Goal: Navigation & Orientation: Find specific page/section

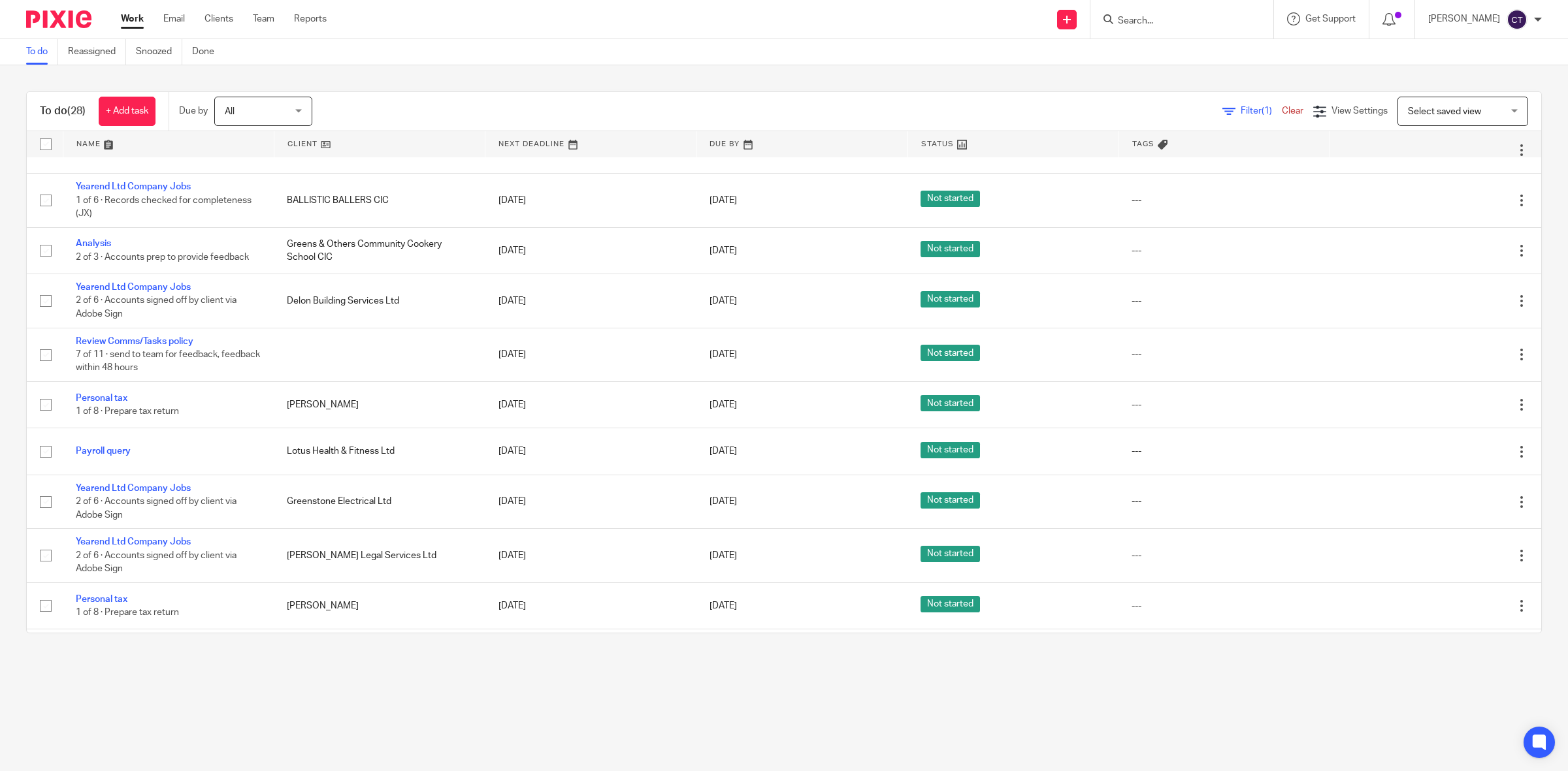
scroll to position [163, 0]
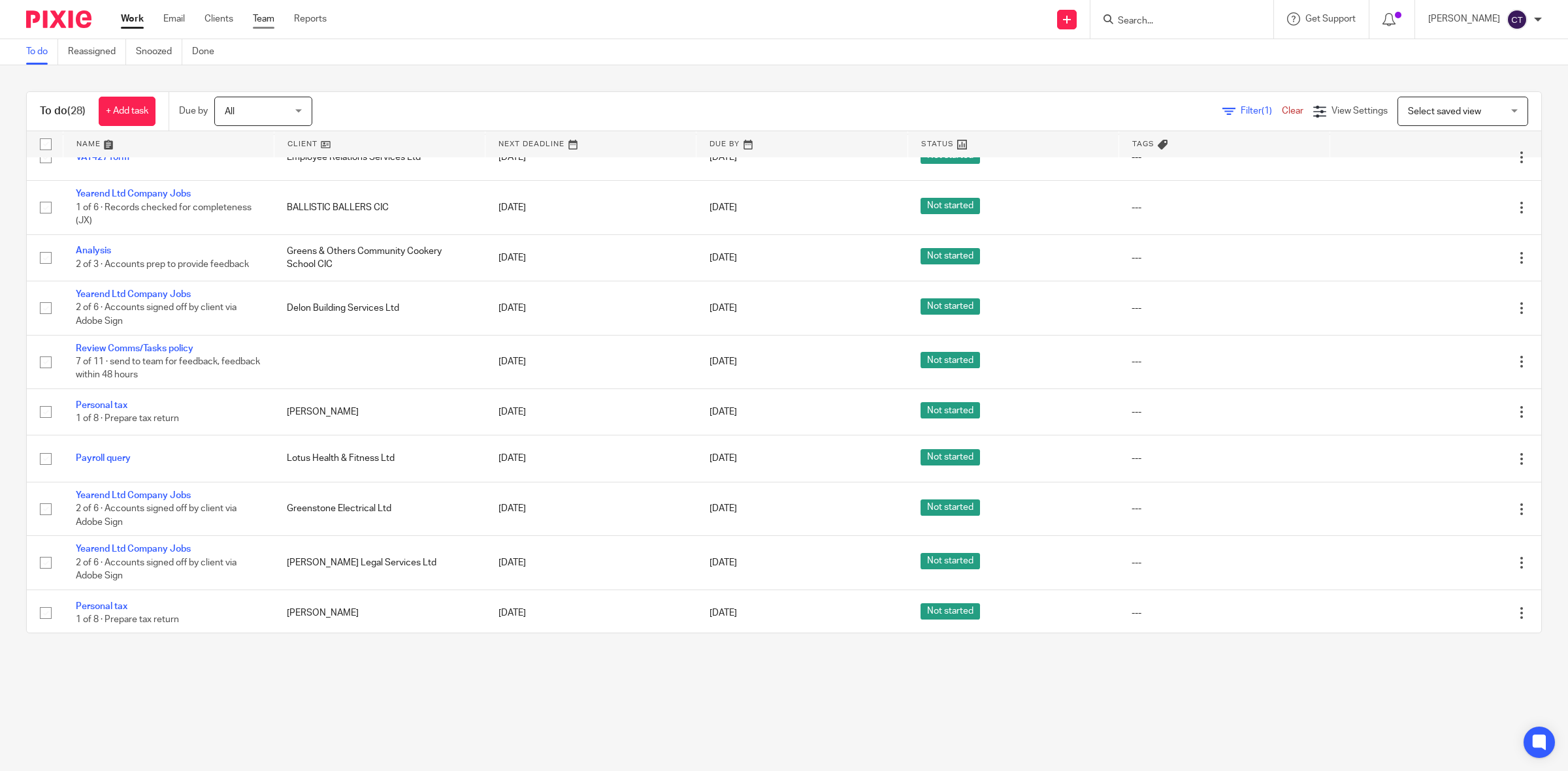
click at [262, 12] on link "Team" at bounding box center [263, 19] width 21 height 13
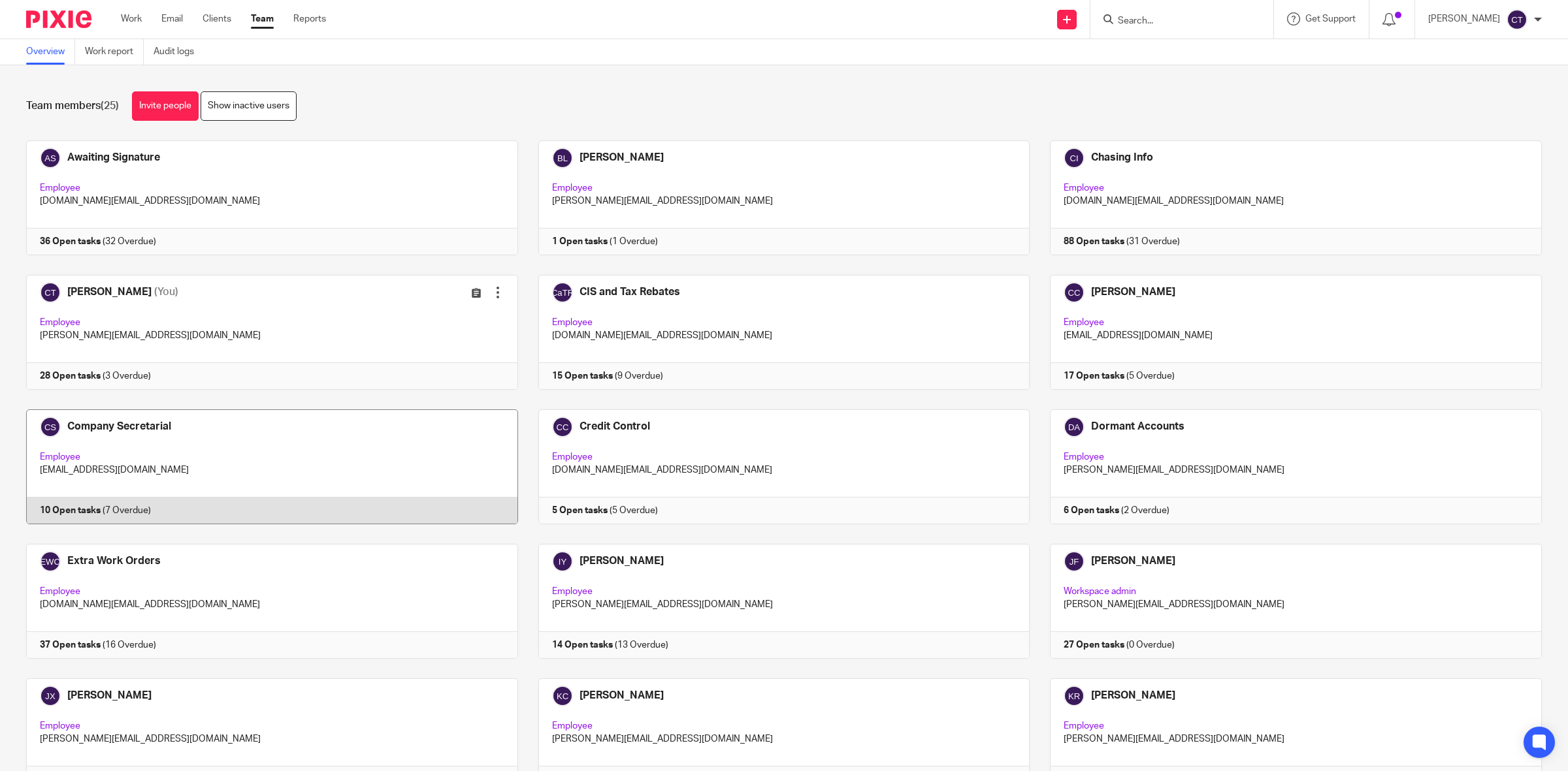
click at [388, 448] on link at bounding box center [262, 467] width 512 height 115
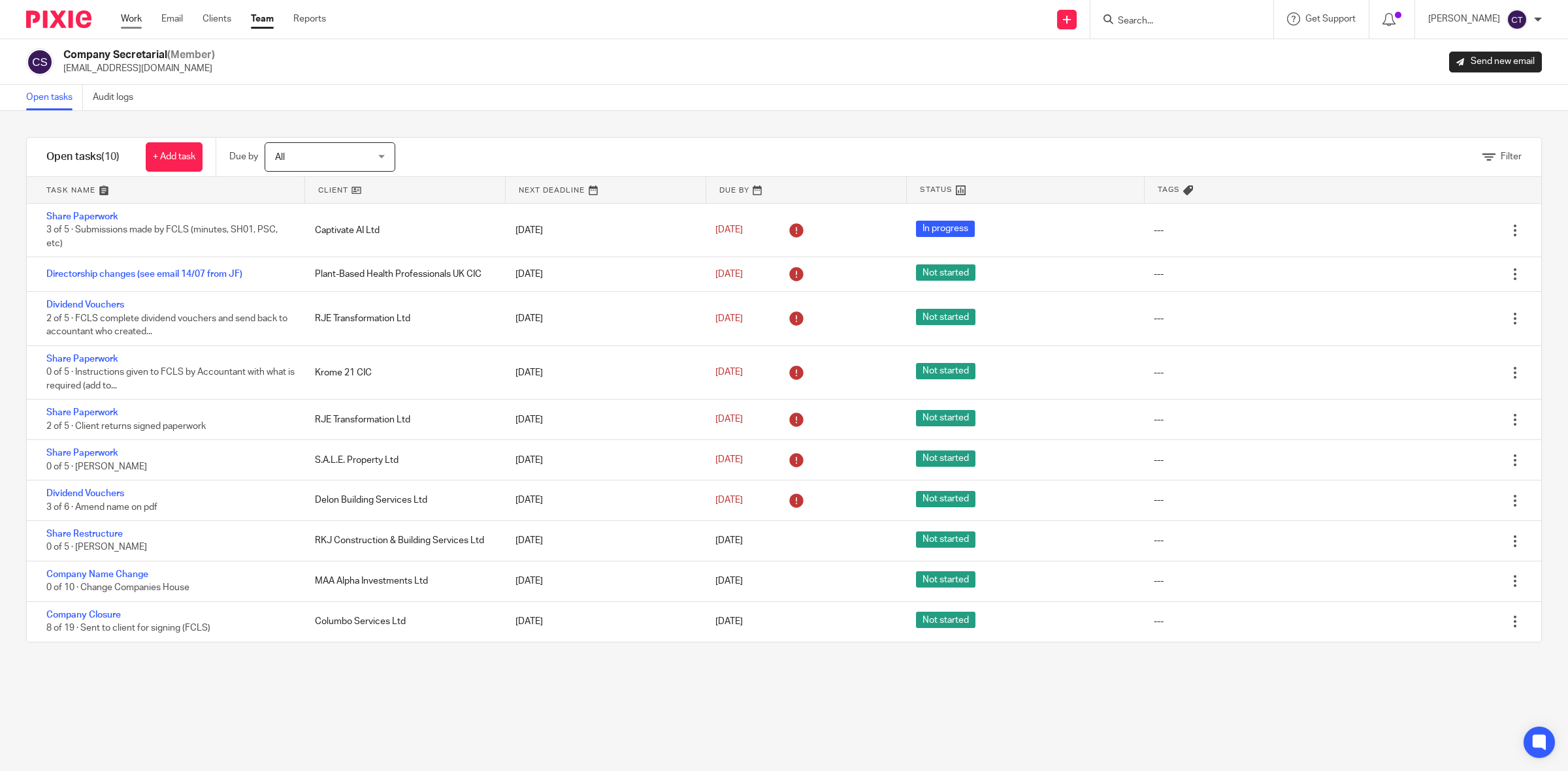
click at [121, 18] on link "Work" at bounding box center [131, 19] width 20 height 13
